Goal: Task Accomplishment & Management: Manage account settings

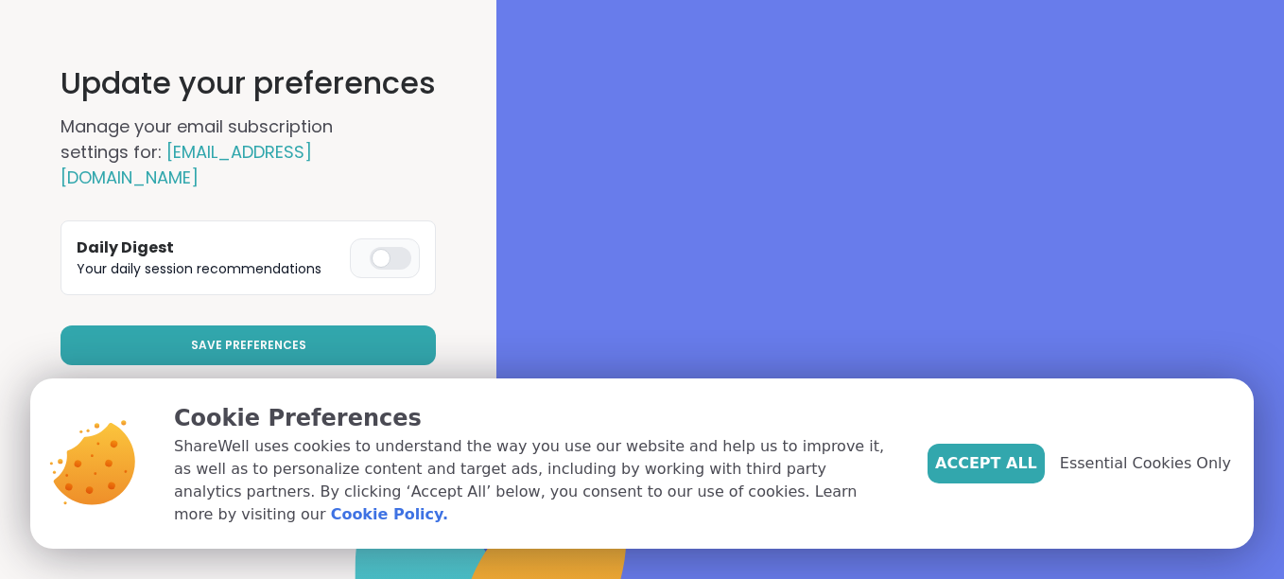
click at [385, 354] on button "Save Preferences" at bounding box center [248, 345] width 375 height 40
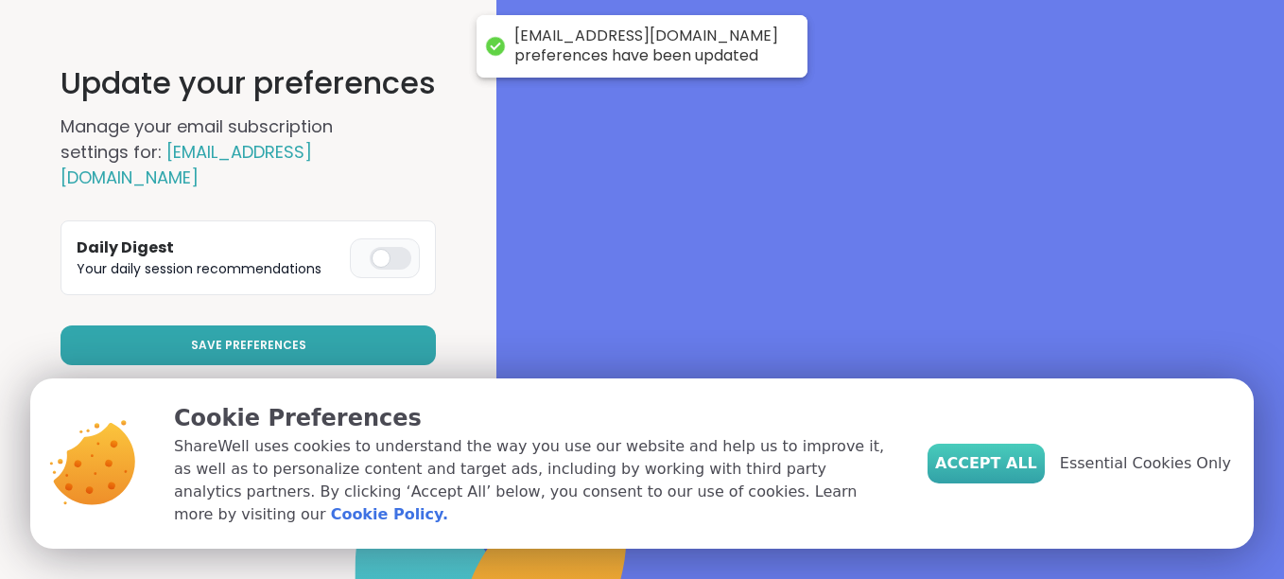
click at [1021, 483] on button "Accept All" at bounding box center [986, 464] width 117 height 40
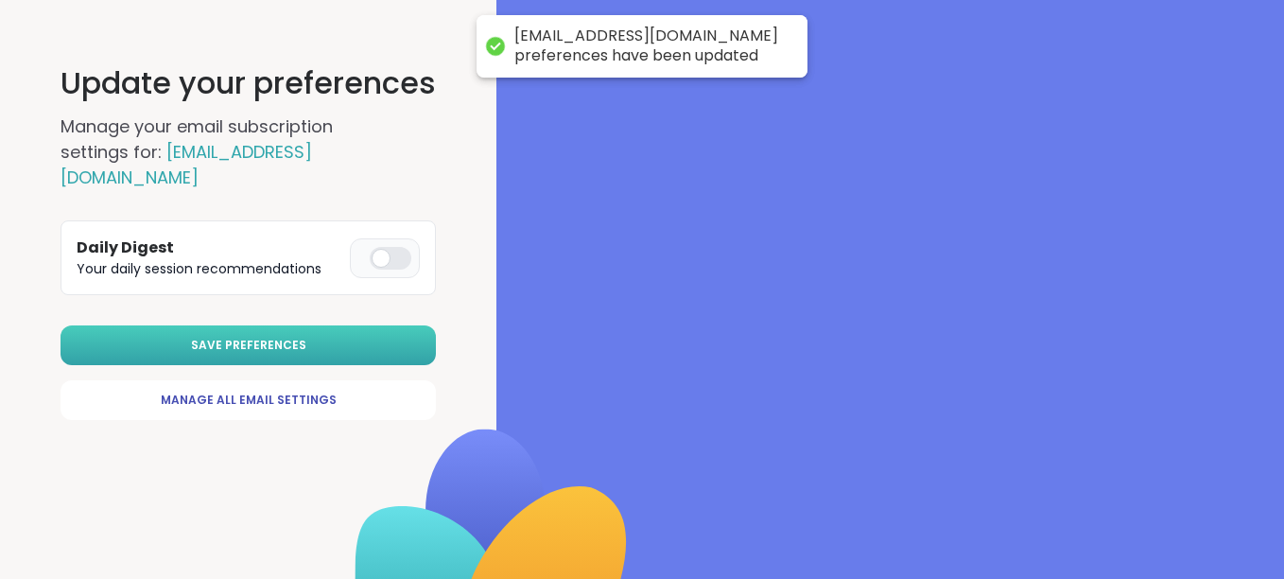
click at [385, 361] on button "Save Preferences" at bounding box center [248, 345] width 375 height 40
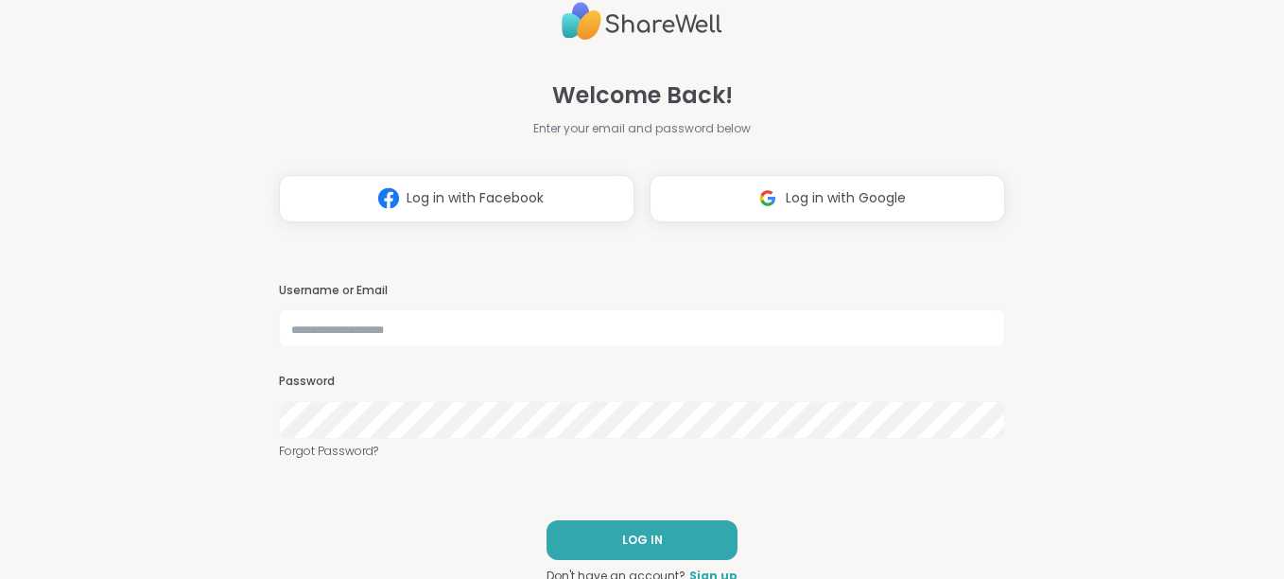
scroll to position [6, 0]
